Goal: Task Accomplishment & Management: Complete application form

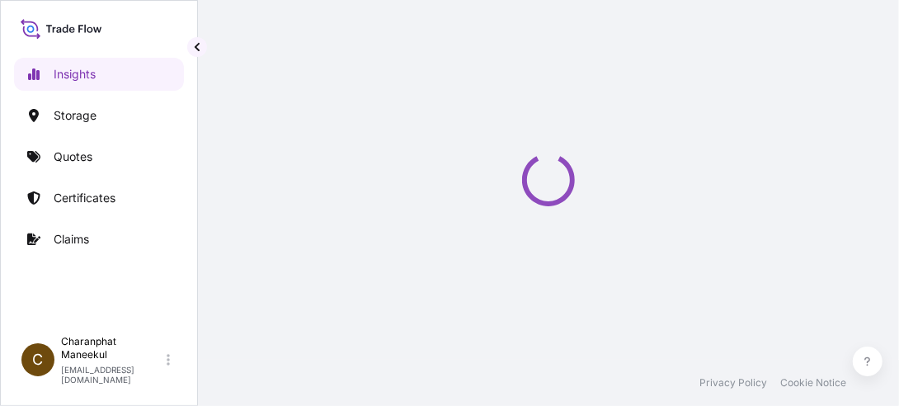
select select "2025"
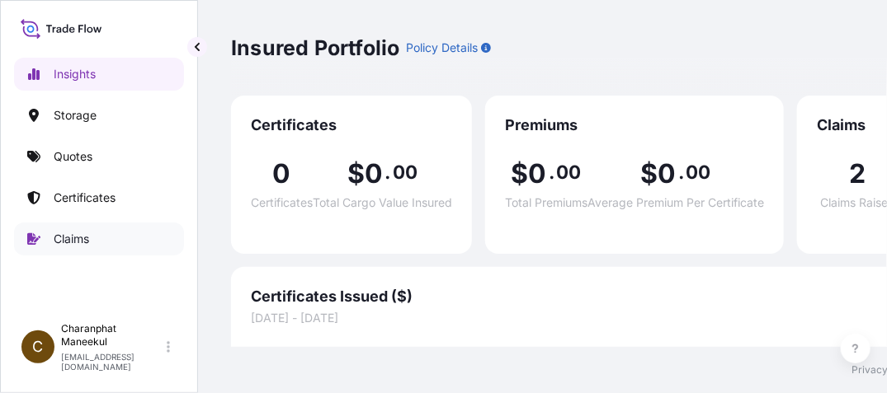
click at [85, 243] on p "Claims" at bounding box center [71, 239] width 35 height 16
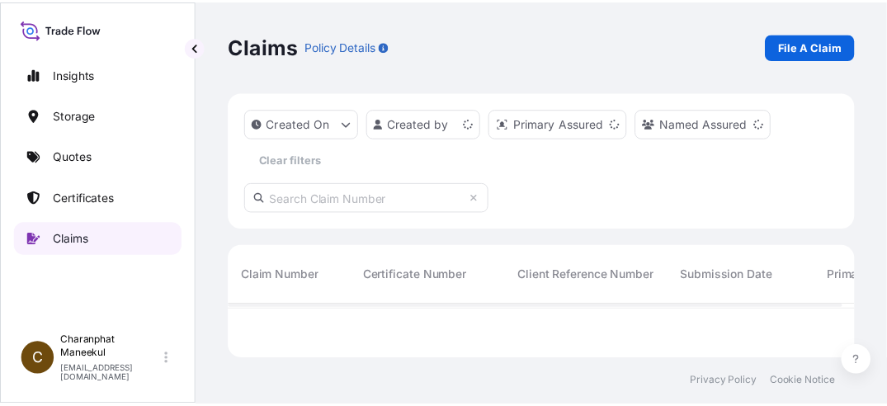
scroll to position [51, 623]
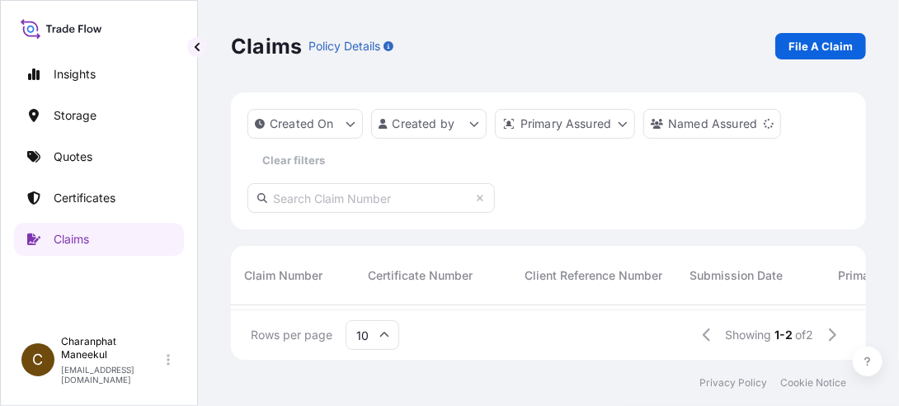
click at [360, 196] on input "text" at bounding box center [370, 198] width 247 height 30
type input "ฉ"
type input "CL31610-2"
click at [810, 54] on link "File A Claim" at bounding box center [820, 46] width 91 height 26
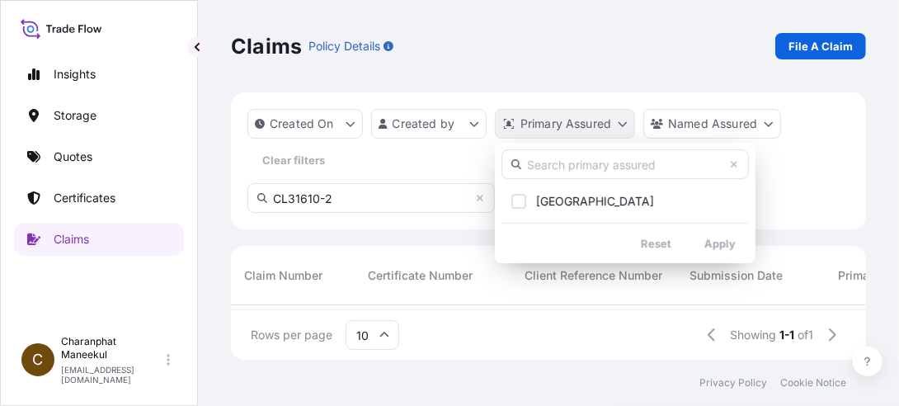
click at [628, 130] on html "Insights Storage Quotes Certificates Claims C Charanphat Maneekul [EMAIL_ADDRES…" at bounding box center [449, 203] width 899 height 406
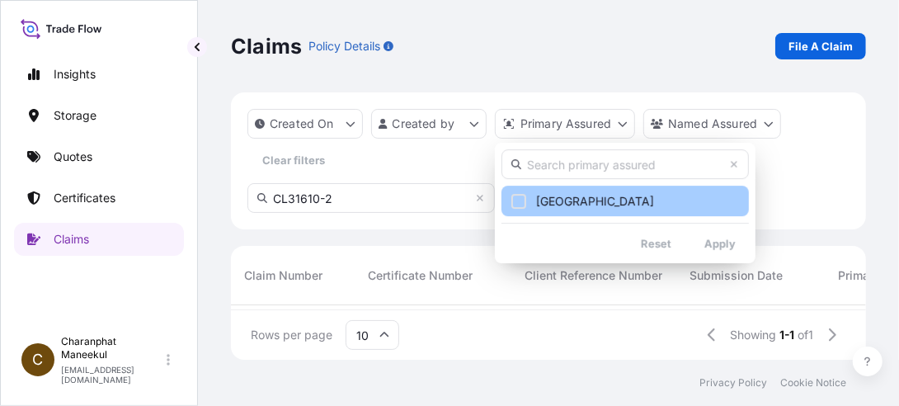
click at [548, 205] on span "[GEOGRAPHIC_DATA]" at bounding box center [595, 201] width 118 height 16
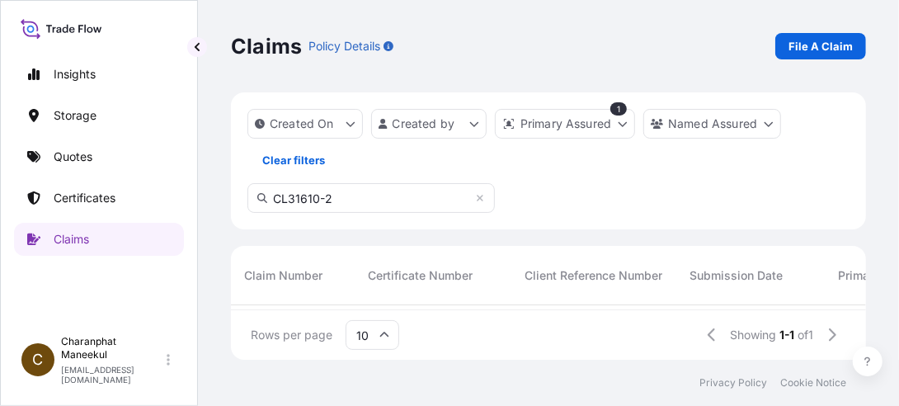
click at [300, 276] on span "Claim Number" at bounding box center [283, 275] width 78 height 16
click at [479, 204] on input "CL31610-2" at bounding box center [370, 198] width 247 height 30
click at [479, 200] on icon at bounding box center [480, 198] width 10 height 10
click at [480, 201] on icon at bounding box center [480, 198] width 10 height 10
click at [879, 133] on div "Claims Policy Details File A Claim Created On Created by Primary Assured 1 Name…" at bounding box center [548, 180] width 701 height 360
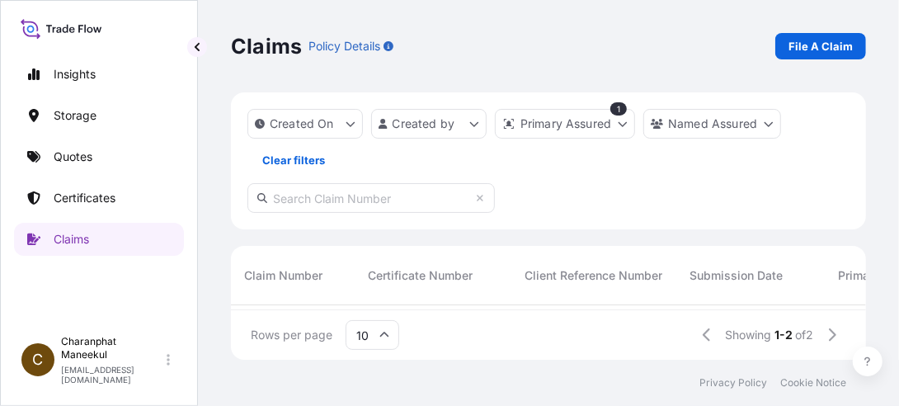
click at [304, 280] on span "Claim Number" at bounding box center [283, 275] width 78 height 16
click at [426, 271] on span "Certificate Number" at bounding box center [420, 275] width 105 height 16
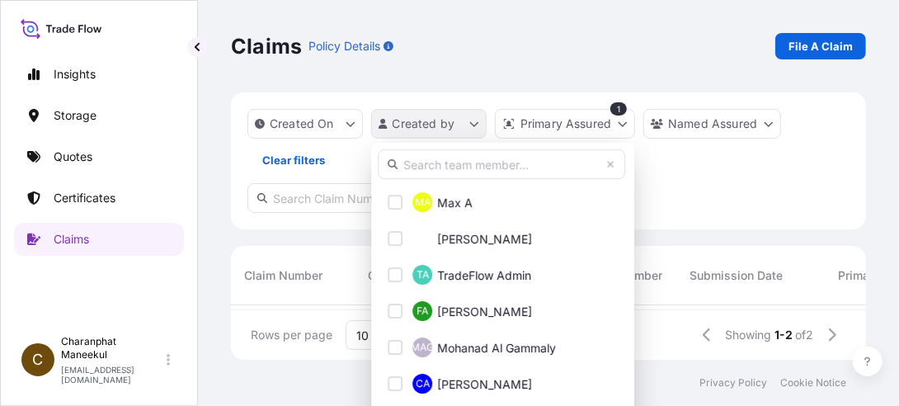
click at [468, 124] on html "Insights Storage Quotes Certificates Claims C Charanphat Maneekul [EMAIL_ADDRES…" at bounding box center [449, 203] width 899 height 406
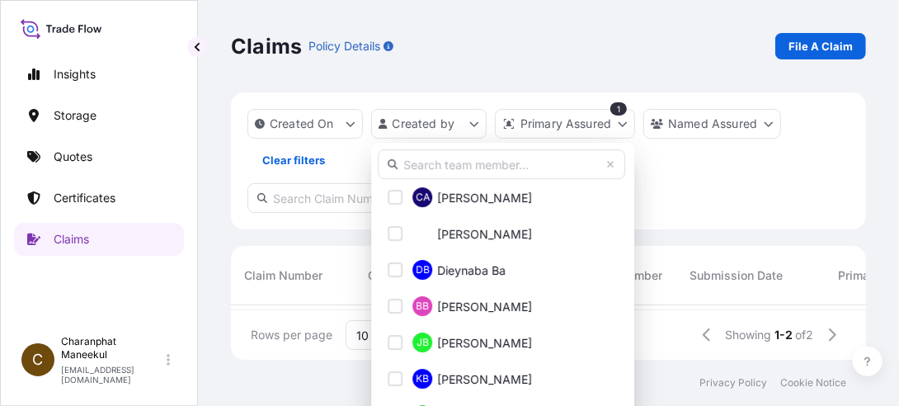
scroll to position [330, 0]
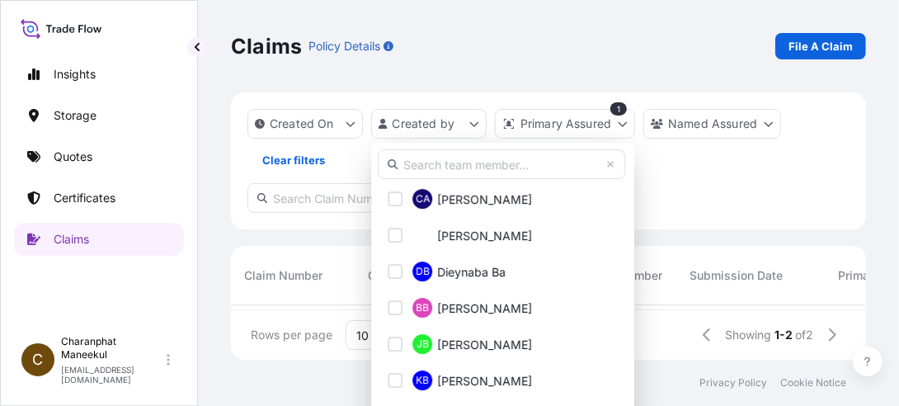
click at [441, 166] on input "text" at bounding box center [501, 164] width 247 height 30
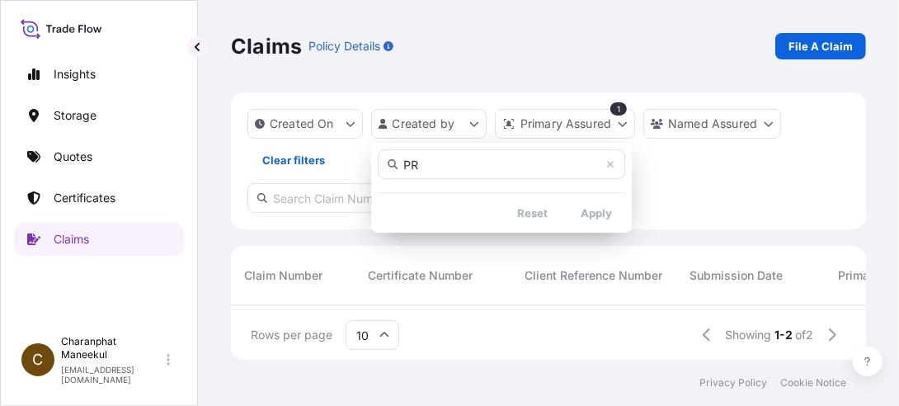
type input "P"
type input "CHARANPHAT"
click at [614, 167] on icon at bounding box center [610, 164] width 10 height 10
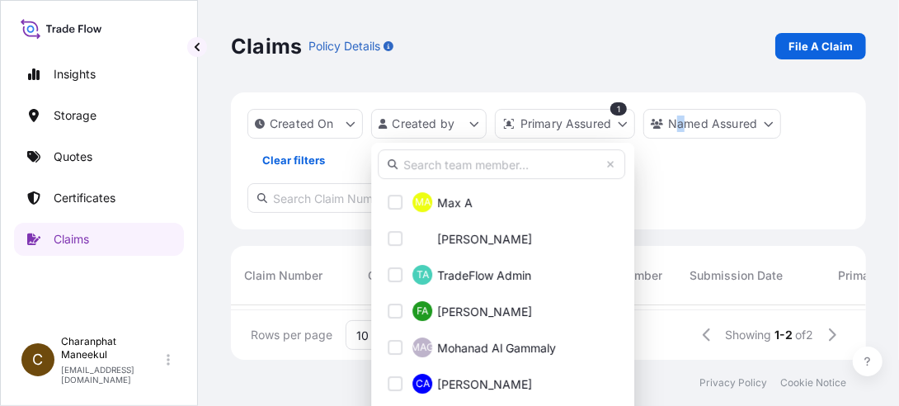
click at [681, 185] on html "Insights Storage Quotes Certificates Claims C Charanphat Maneekul [EMAIL_ADDRES…" at bounding box center [449, 203] width 899 height 406
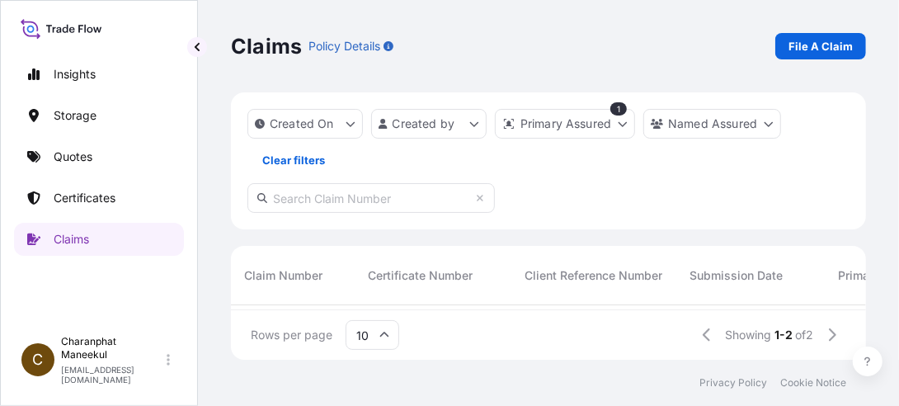
click at [314, 200] on input "text" at bounding box center [370, 198] width 247 height 30
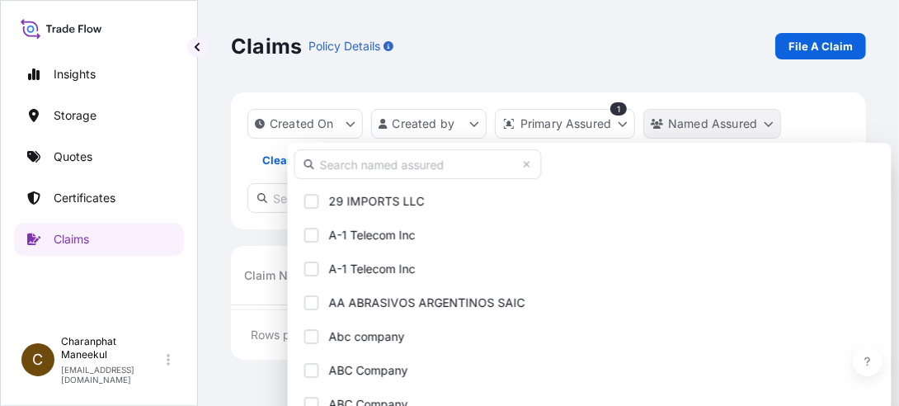
click at [768, 125] on html "Insights Storage Quotes Certificates Claims C Charanphat Maneekul [EMAIL_ADDRES…" at bounding box center [449, 203] width 899 height 406
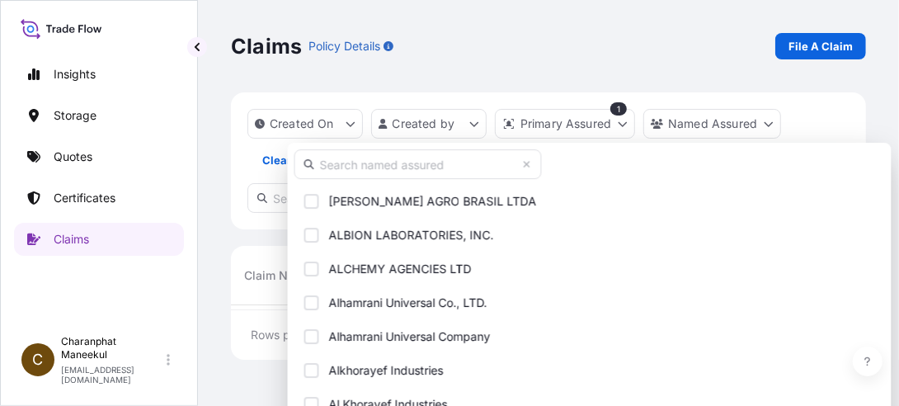
scroll to position [907, 0]
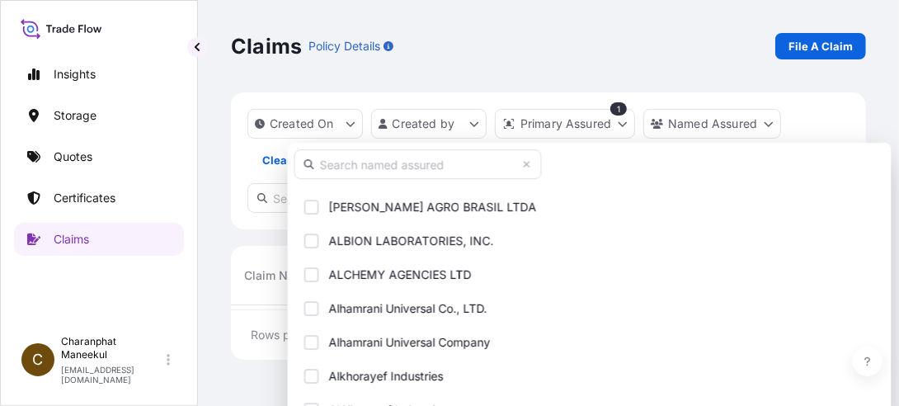
click at [449, 160] on input "text" at bounding box center [417, 164] width 247 height 30
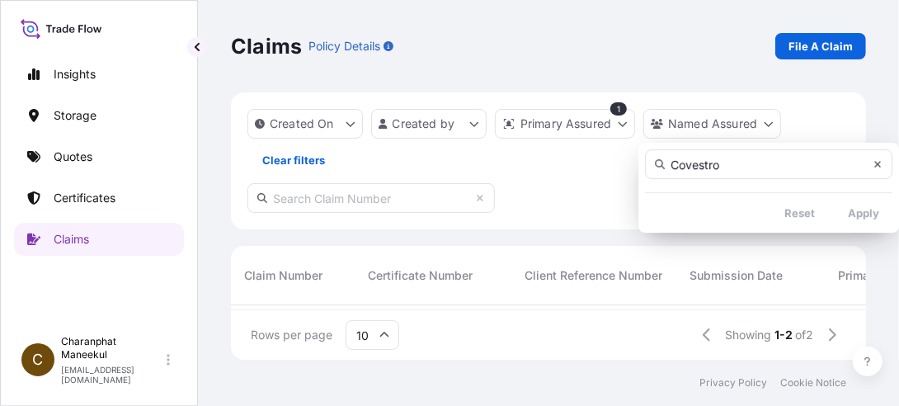
type input "Covestro"
click at [879, 167] on icon at bounding box center [878, 164] width 10 height 10
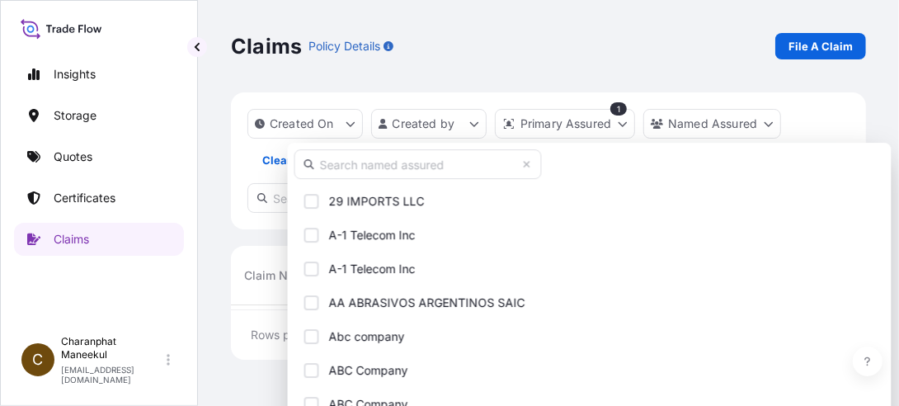
click at [883, 115] on html "Insights Storage Quotes Certificates Claims C Charanphat Maneekul [EMAIL_ADDRES…" at bounding box center [449, 203] width 899 height 406
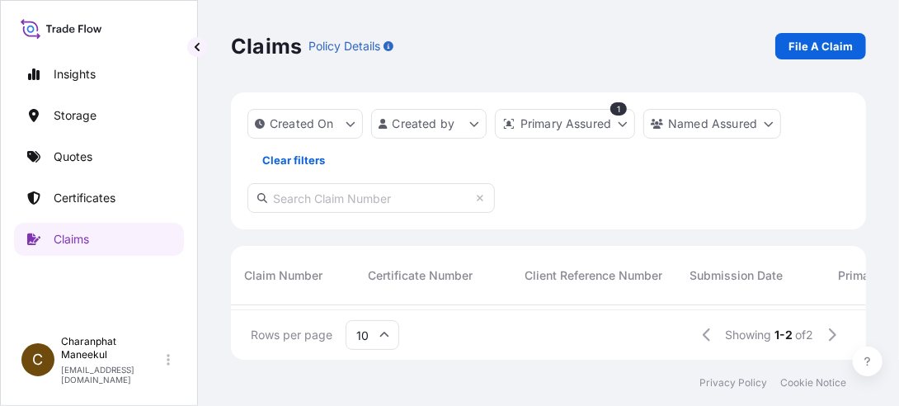
click at [631, 274] on span "Client Reference Number" at bounding box center [594, 275] width 138 height 16
click at [737, 274] on span "Submission Date" at bounding box center [736, 275] width 93 height 16
click at [854, 273] on span "Primary Assured" at bounding box center [884, 275] width 92 height 16
